Goal: Task Accomplishment & Management: Use online tool/utility

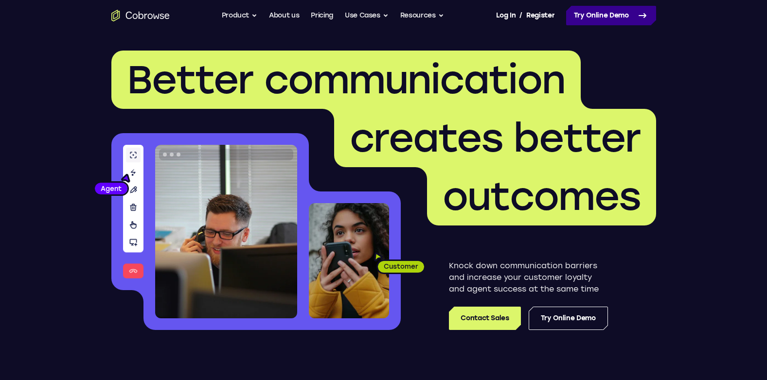
click at [638, 23] on link "Try Online Demo" at bounding box center [611, 15] width 90 height 19
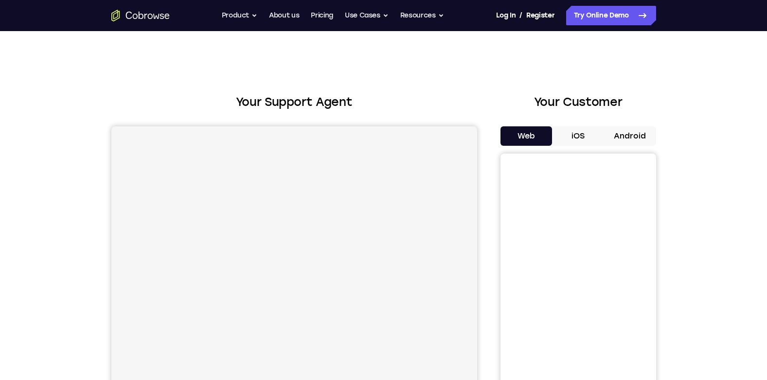
click at [620, 137] on button "Android" at bounding box center [630, 135] width 52 height 19
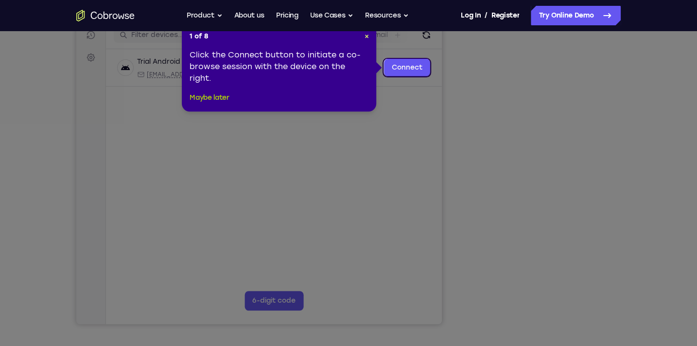
click at [220, 96] on button "Maybe later" at bounding box center [209, 98] width 39 height 12
